Goal: Transaction & Acquisition: Purchase product/service

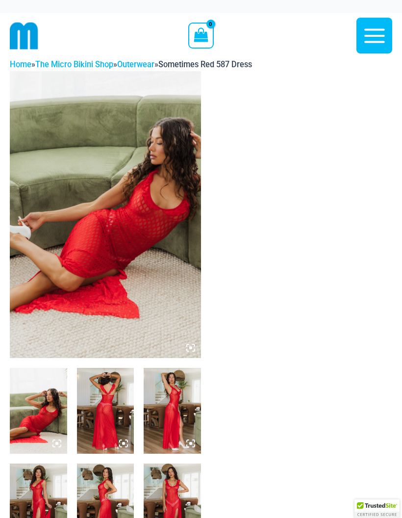
click at [67, 169] on img at bounding box center [105, 214] width 191 height 287
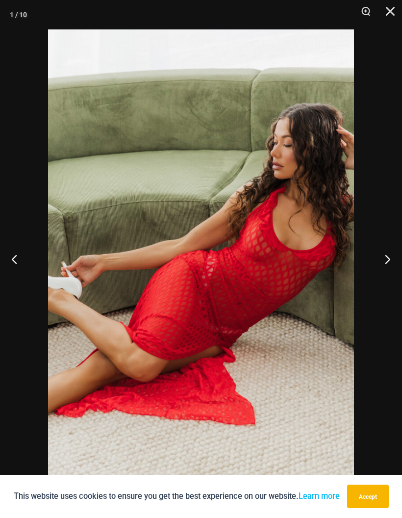
click at [381, 257] on button "Next" at bounding box center [383, 258] width 37 height 49
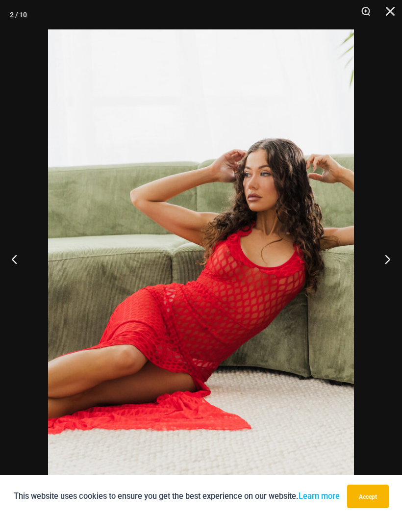
click at [381, 246] on button "Next" at bounding box center [383, 258] width 37 height 49
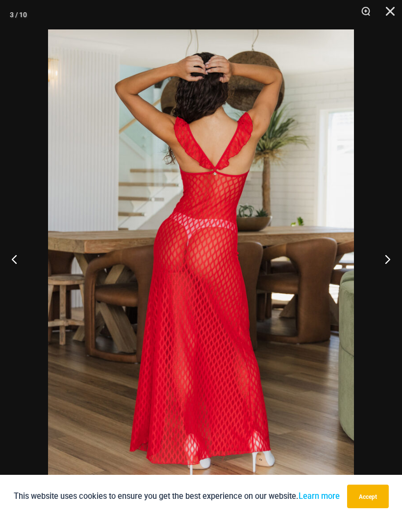
click at [385, 256] on button "Next" at bounding box center [383, 258] width 37 height 49
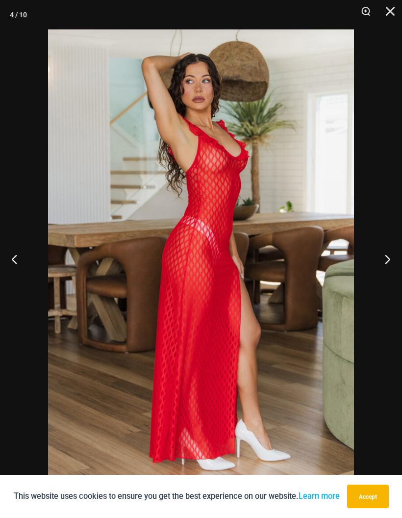
click at [384, 257] on button "Next" at bounding box center [383, 258] width 37 height 49
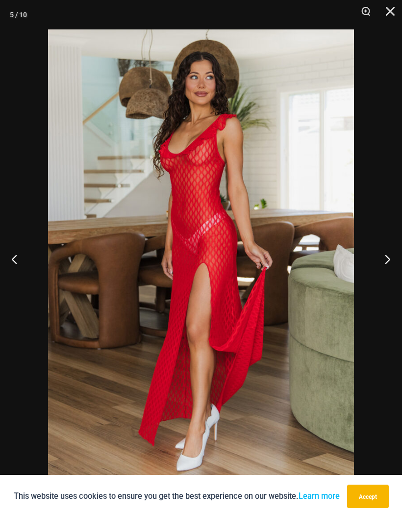
click at [384, 261] on button "Next" at bounding box center [383, 258] width 37 height 49
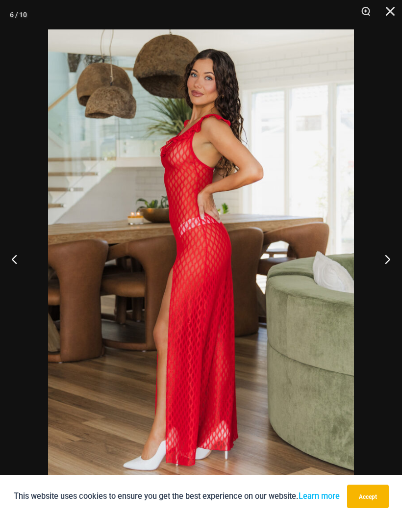
click at [384, 263] on button "Next" at bounding box center [383, 258] width 37 height 49
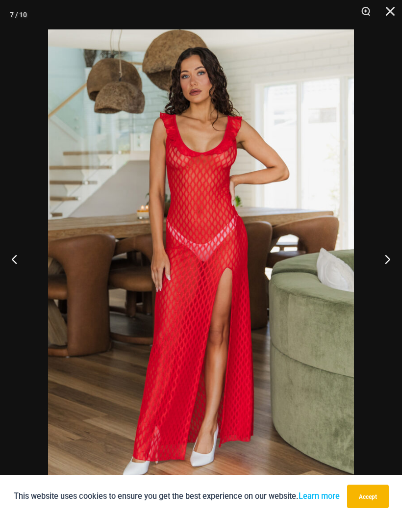
click at [385, 263] on button "Next" at bounding box center [383, 258] width 37 height 49
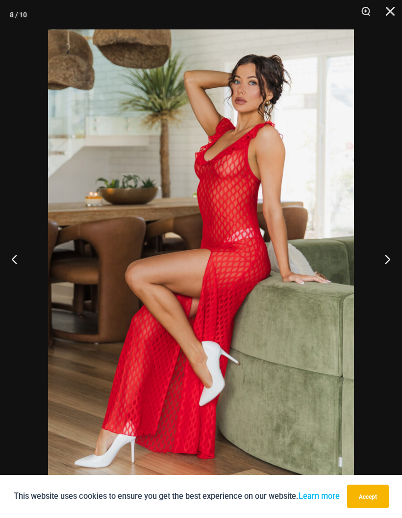
click at [384, 263] on button "Next" at bounding box center [383, 258] width 37 height 49
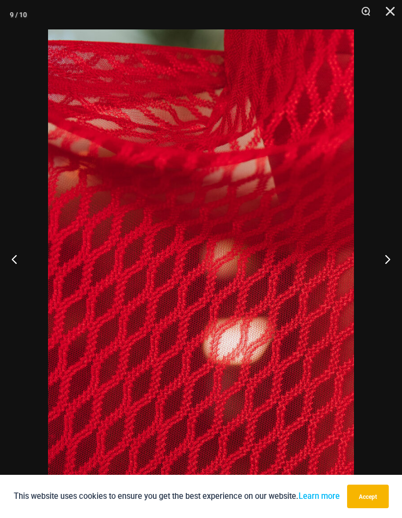
click at [385, 262] on button "Next" at bounding box center [383, 258] width 37 height 49
